Goal: Task Accomplishment & Management: Complete application form

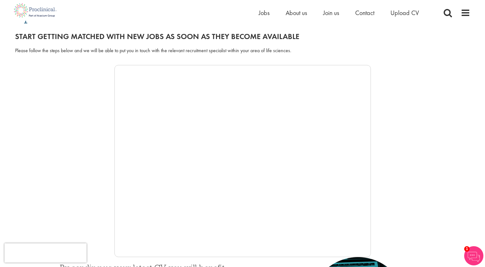
scroll to position [96, 0]
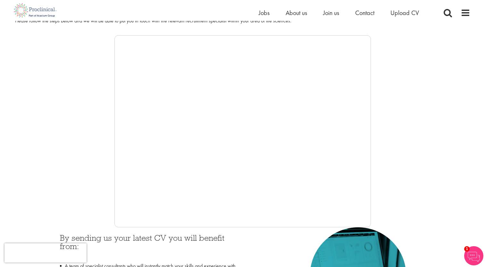
click at [79, 101] on div at bounding box center [242, 131] width 455 height 192
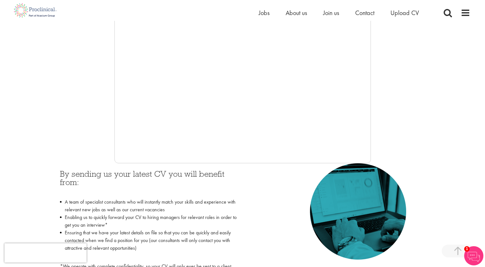
scroll to position [128, 0]
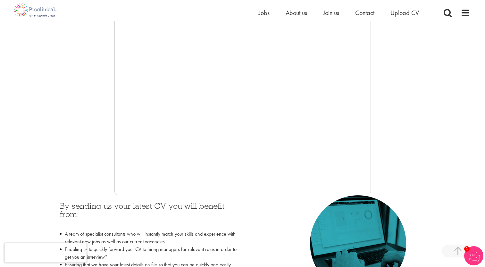
click at [80, 190] on div at bounding box center [242, 99] width 455 height 192
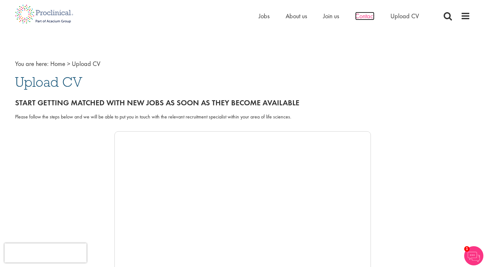
click at [373, 20] on span "Contact" at bounding box center [364, 16] width 19 height 8
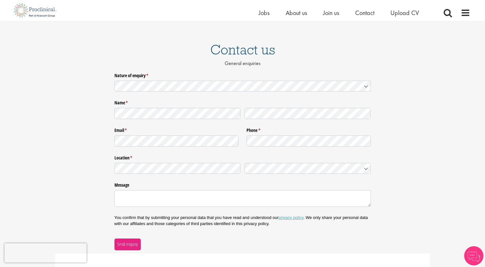
scroll to position [32, 0]
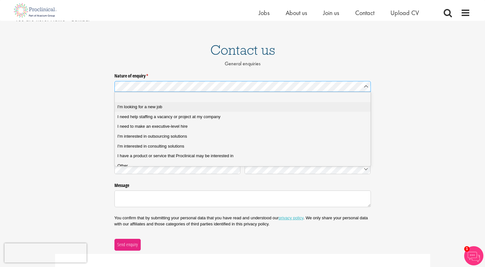
click at [162, 108] on span "I'm looking for a new job" at bounding box center [139, 107] width 45 height 6
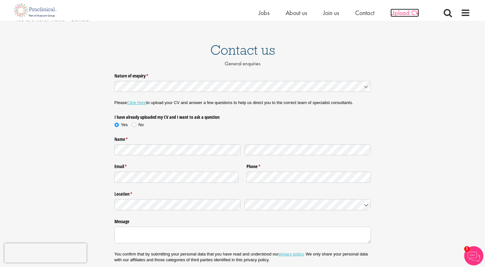
click at [405, 14] on span "Upload CV" at bounding box center [404, 13] width 29 height 8
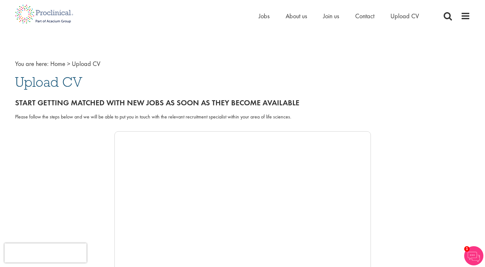
click at [392, 23] on div "Home Jobs About us Join us Contact Upload CV" at bounding box center [346, 17] width 176 height 13
click at [399, 17] on span "Upload CV" at bounding box center [404, 16] width 29 height 8
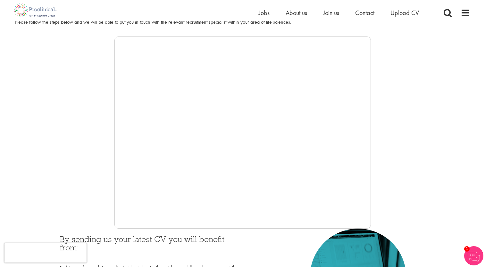
scroll to position [96, 0]
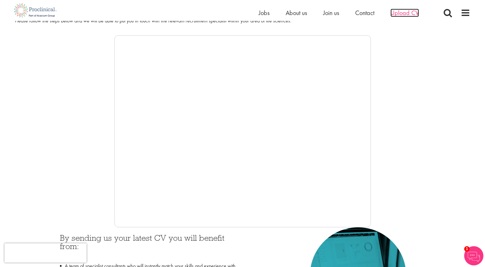
click at [397, 13] on span "Upload CV" at bounding box center [404, 13] width 29 height 8
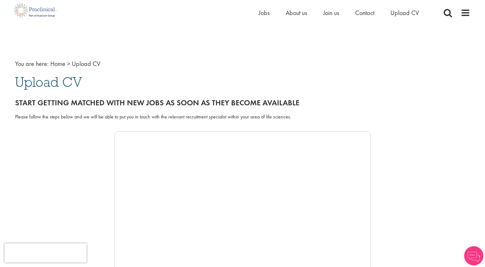
scroll to position [64, 0]
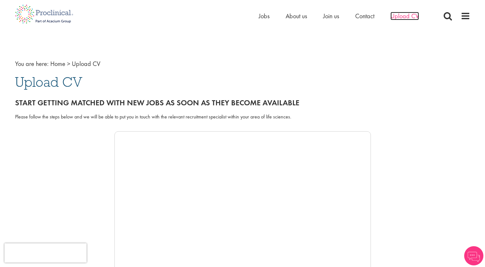
click at [403, 16] on span "Upload CV" at bounding box center [404, 16] width 29 height 8
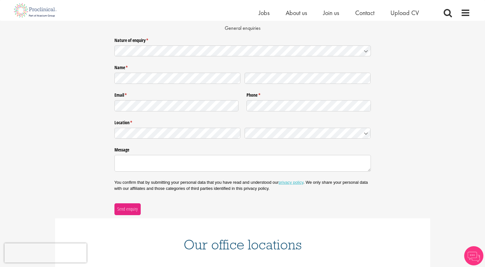
scroll to position [68, 0]
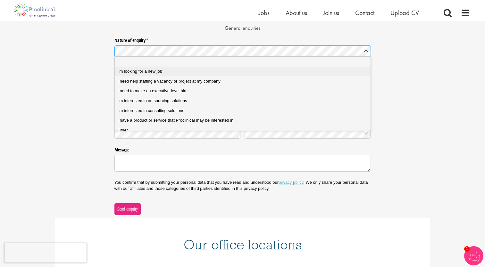
click at [191, 71] on div "I'm looking for a new job" at bounding box center [244, 72] width 255 height 6
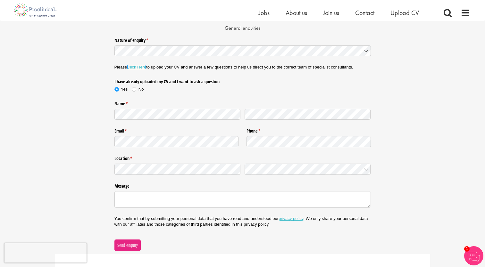
click at [139, 67] on link "Click Here" at bounding box center [136, 67] width 19 height 5
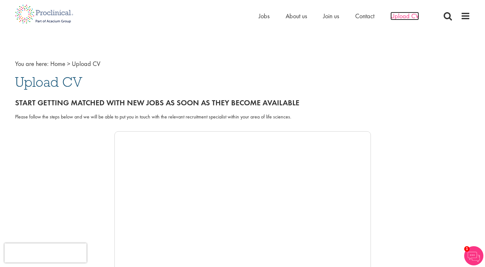
click at [398, 14] on span "Upload CV" at bounding box center [404, 16] width 29 height 8
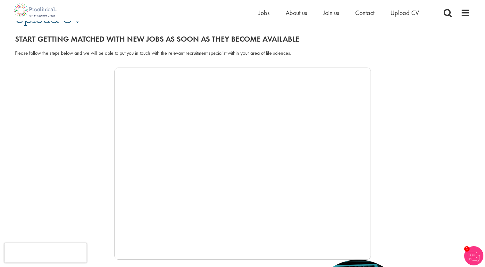
scroll to position [64, 0]
click at [362, 15] on span "Contact" at bounding box center [364, 13] width 19 height 8
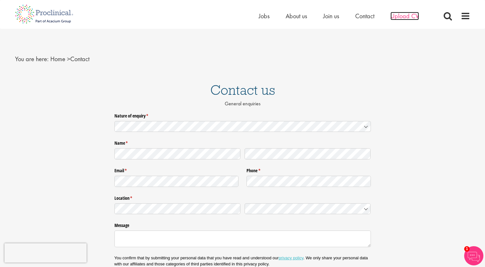
click at [402, 16] on span "Upload CV" at bounding box center [404, 16] width 29 height 8
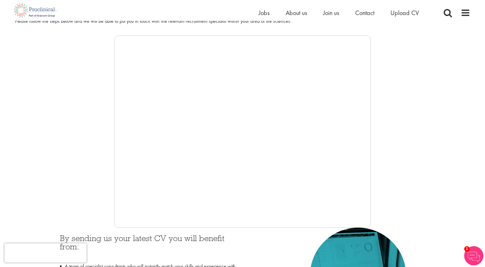
scroll to position [96, 0]
click at [398, 9] on span "Upload CV" at bounding box center [404, 13] width 29 height 8
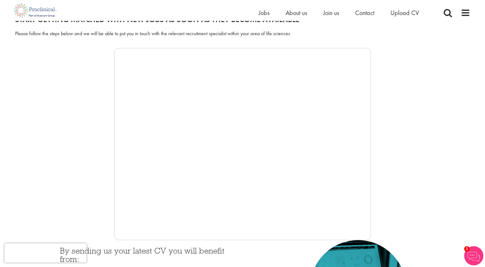
scroll to position [160, 0]
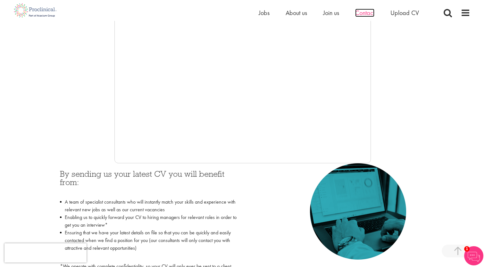
click at [372, 11] on span "Contact" at bounding box center [364, 13] width 19 height 8
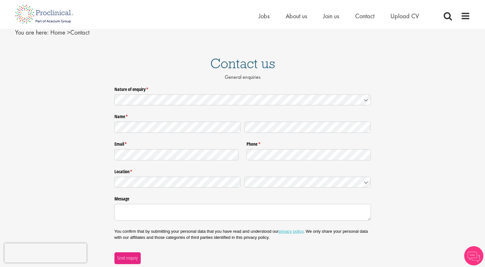
scroll to position [96, 0]
